Goal: Task Accomplishment & Management: Complete application form

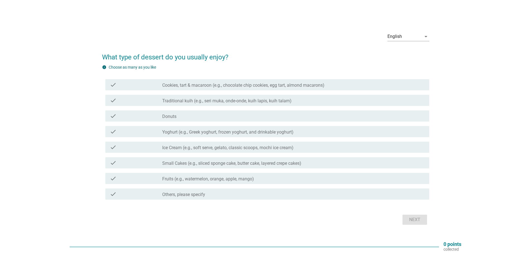
click at [244, 103] on label "Traditional kuih (e.g., seri muka, onde-onde, kuih lapis, kuih talam)" at bounding box center [226, 101] width 129 height 6
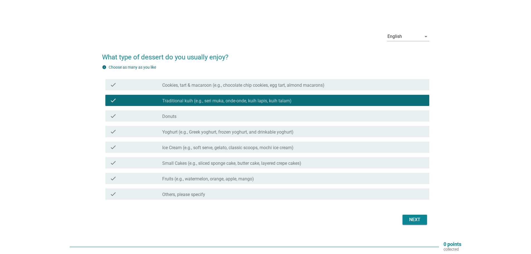
click at [243, 177] on label "Fruits (e.g., watermelon, orange, apple, mango)" at bounding box center [208, 179] width 92 height 6
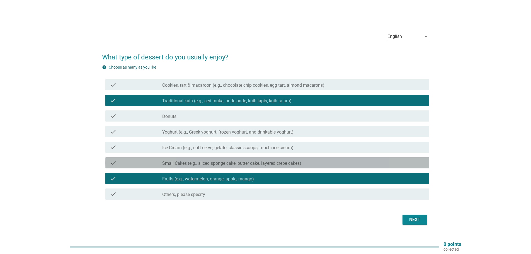
click at [256, 165] on label "Small Cakes (e.g., sliced sponge cake, butter cake, layered crepe cakes)" at bounding box center [231, 164] width 139 height 6
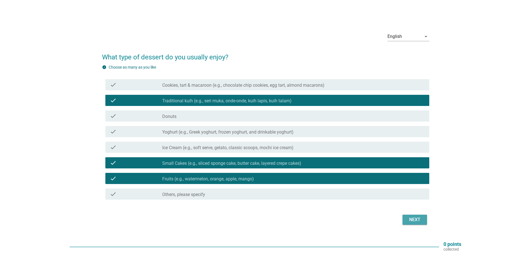
click at [415, 218] on div "Next" at bounding box center [415, 219] width 16 height 7
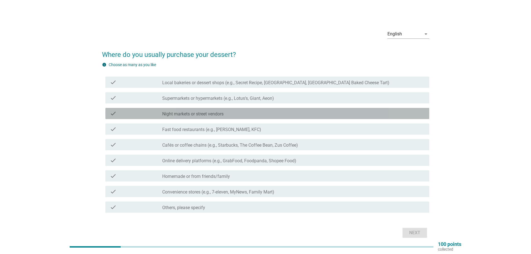
click at [185, 115] on label "Night markets or street vendors" at bounding box center [192, 114] width 61 height 6
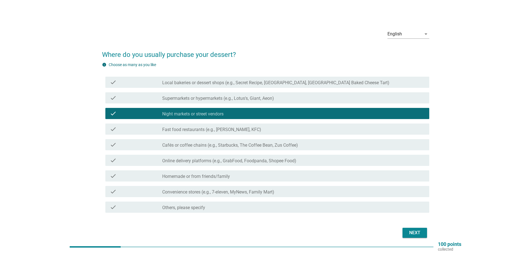
click at [262, 145] on label "Cafés or coffee chains (e.g., Starbucks, The Coffee Bean, Zus Coffee)" at bounding box center [230, 146] width 136 height 6
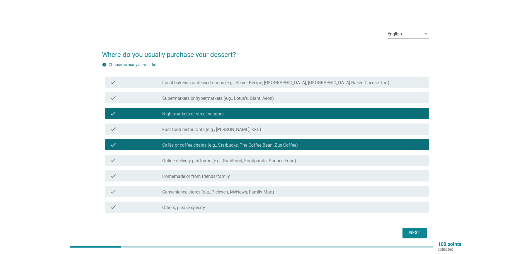
click at [413, 231] on div "Next" at bounding box center [415, 233] width 16 height 7
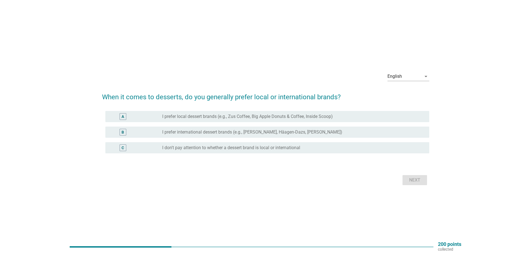
click at [278, 149] on label "I don't pay attention to whether a dessert brand is local or international" at bounding box center [231, 148] width 138 height 6
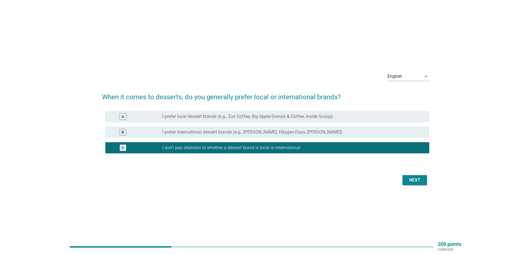
click at [416, 179] on div "Next" at bounding box center [415, 180] width 16 height 7
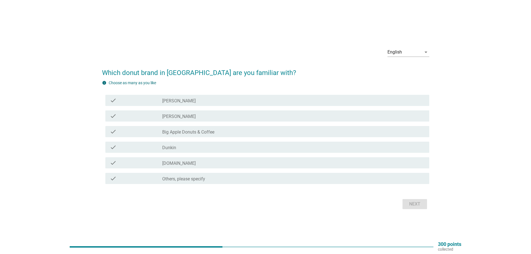
click at [173, 161] on div "check_box_outline_blank [DOMAIN_NAME]" at bounding box center [293, 163] width 263 height 7
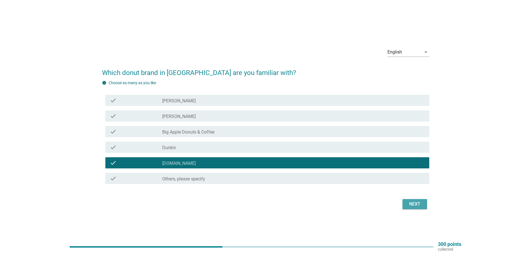
click at [418, 206] on div "Next" at bounding box center [415, 204] width 16 height 7
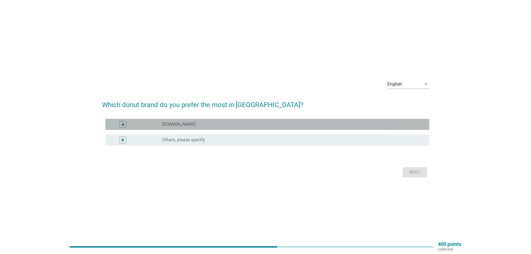
click at [169, 123] on label "[DOMAIN_NAME]" at bounding box center [178, 125] width 33 height 6
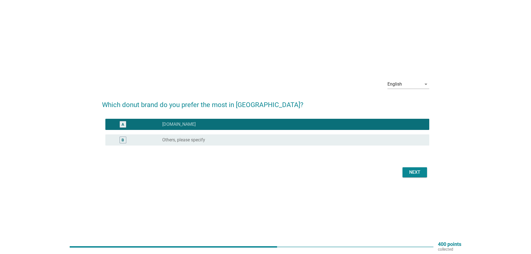
click at [422, 171] on div "Next" at bounding box center [415, 172] width 16 height 7
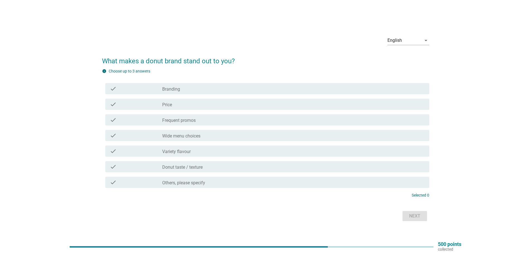
click at [181, 120] on label "Frequent promos" at bounding box center [178, 121] width 33 height 6
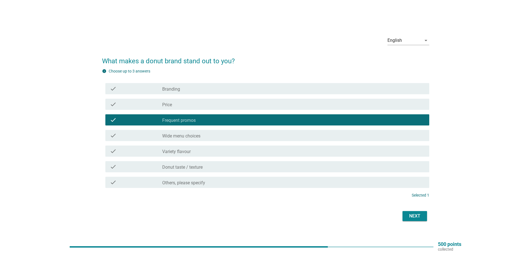
click at [177, 106] on div "check_box_outline_blank Price" at bounding box center [293, 104] width 263 height 7
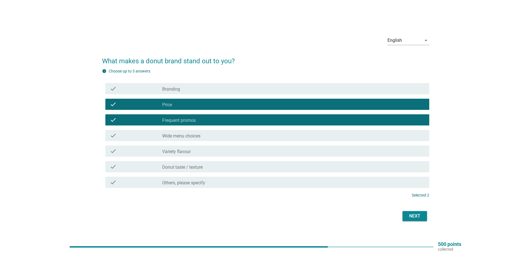
click at [183, 152] on label "Variety flavour" at bounding box center [176, 152] width 28 height 6
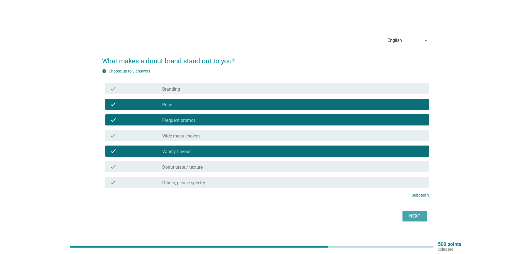
click at [411, 214] on div "Next" at bounding box center [415, 216] width 16 height 7
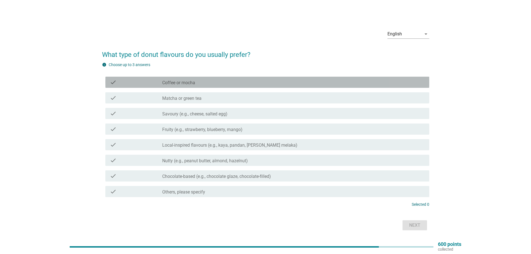
click at [188, 84] on label "Coffee or mocha" at bounding box center [178, 83] width 33 height 6
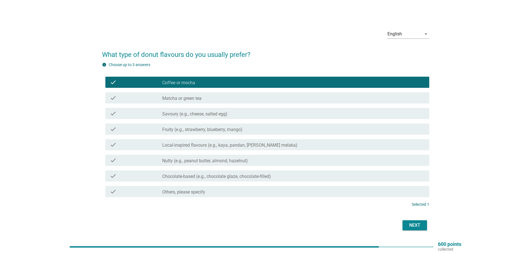
click at [184, 129] on label "Fruity (e.g., strawberry, blueberry, mango)" at bounding box center [202, 130] width 80 height 6
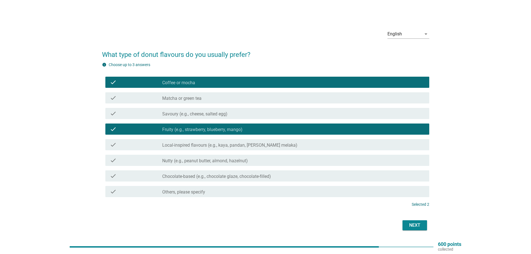
click at [180, 159] on label "Nutty (e.g., peanut butter, almond, hazelnut)" at bounding box center [205, 161] width 86 height 6
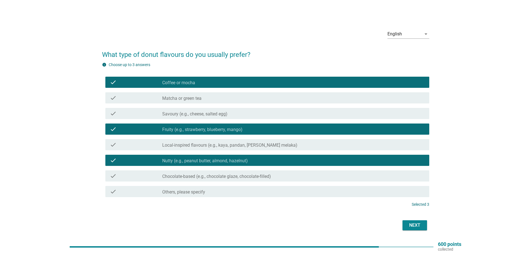
click at [415, 222] on button "Next" at bounding box center [415, 225] width 25 height 10
